Goal: Information Seeking & Learning: Learn about a topic

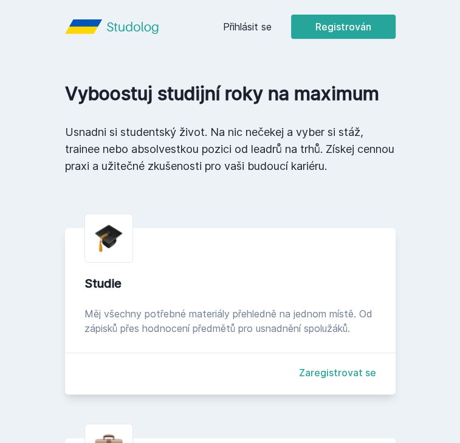
click at [252, 27] on font "Přihlásit se" at bounding box center [247, 27] width 49 height 12
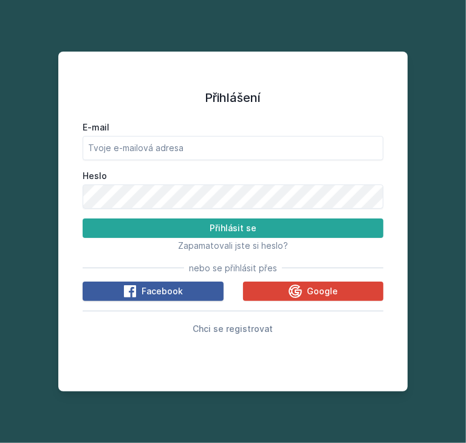
click at [180, 289] on font "Facebook" at bounding box center [162, 291] width 41 height 10
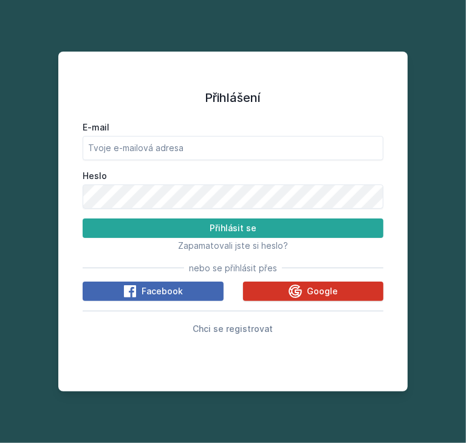
click at [288, 292] on button "Google" at bounding box center [313, 291] width 141 height 19
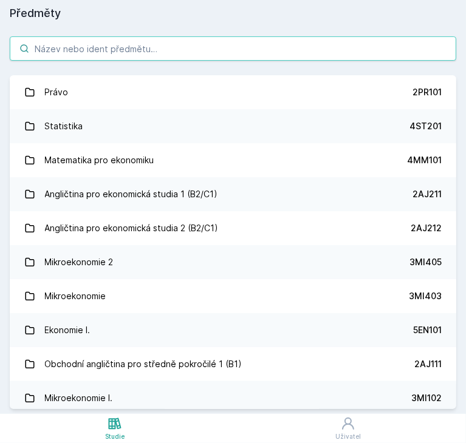
click at [138, 58] on input "search" at bounding box center [233, 48] width 446 height 24
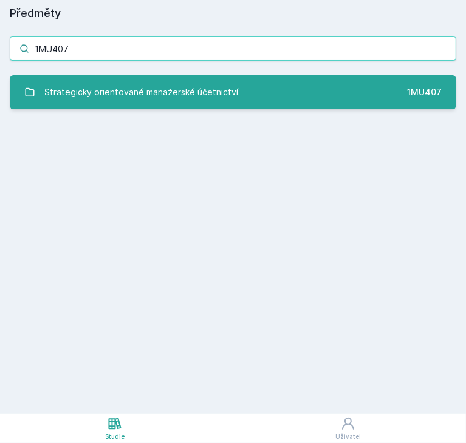
type input "1MU407"
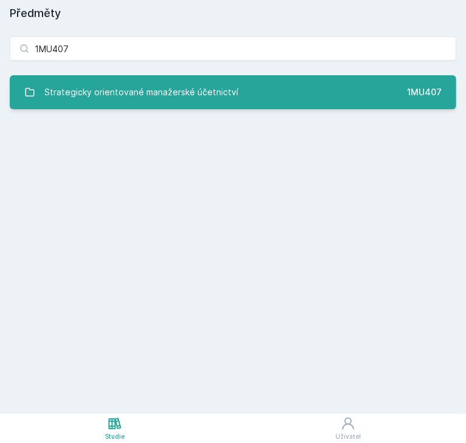
click at [166, 85] on div "Strategicky orientované manažerské účetnictví" at bounding box center [142, 92] width 194 height 24
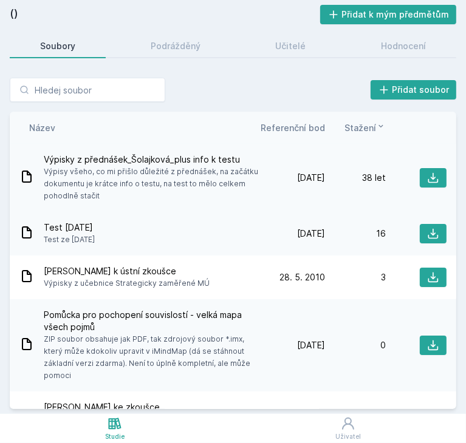
scroll to position [38, 0]
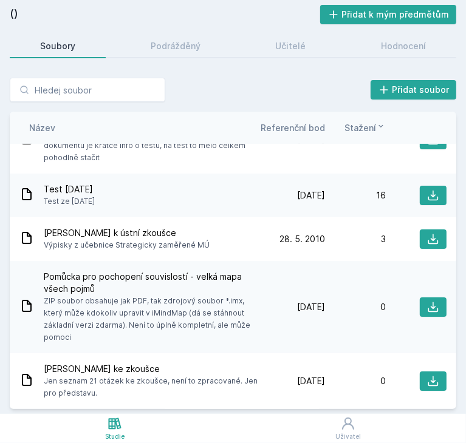
click at [296, 125] on font "Referenční bod" at bounding box center [293, 128] width 64 height 10
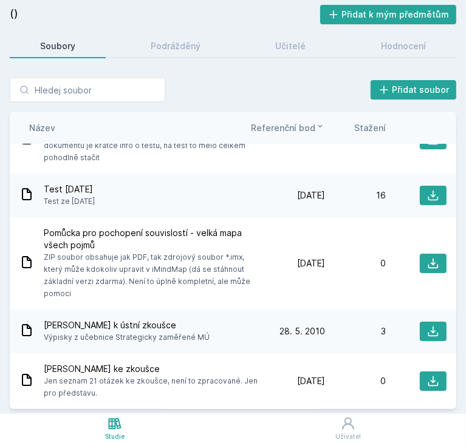
scroll to position [0, 0]
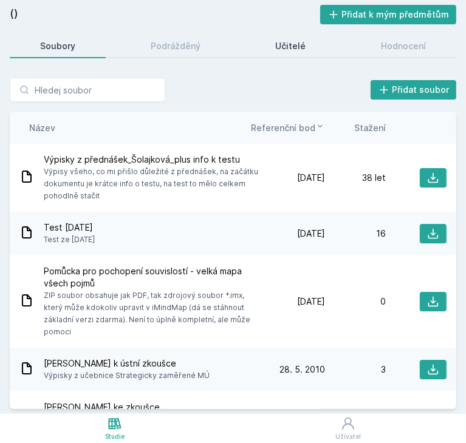
click at [278, 43] on font "Učitelé" at bounding box center [290, 46] width 30 height 10
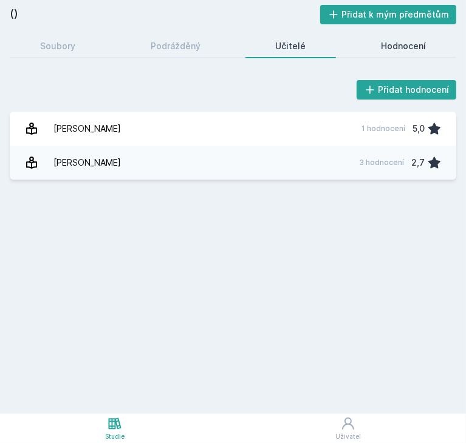
click at [377, 49] on link "Hodnocení" at bounding box center [404, 46] width 106 height 24
